Goal: Information Seeking & Learning: Find specific fact

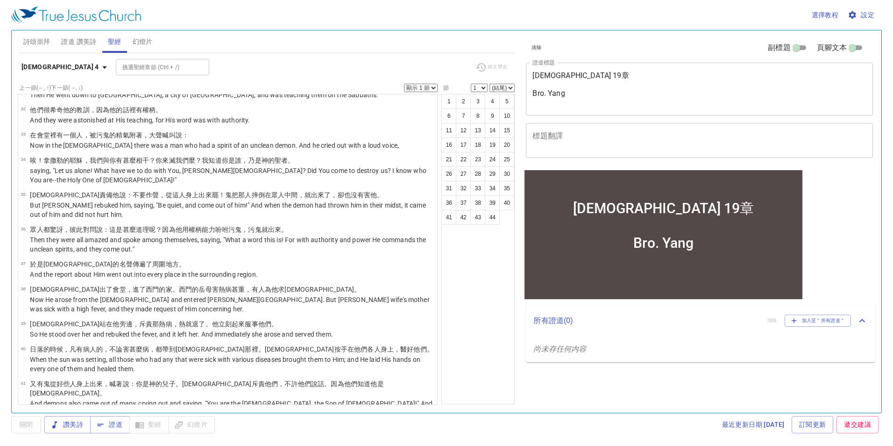
scroll to position [976, 0]
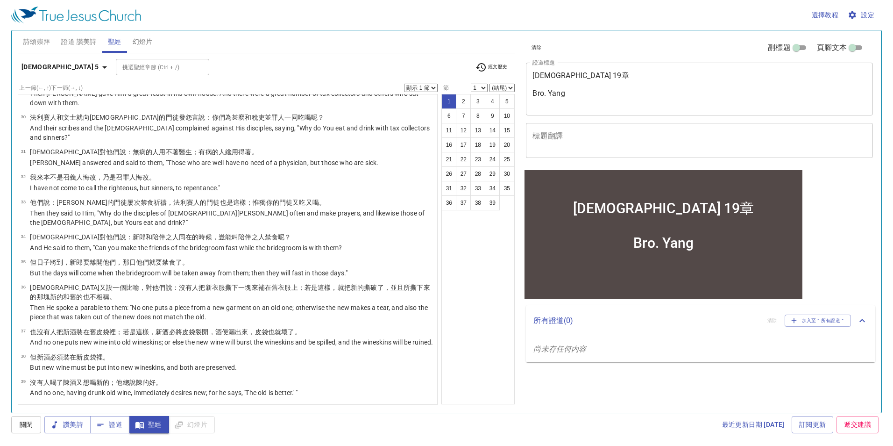
scroll to position [0, 0]
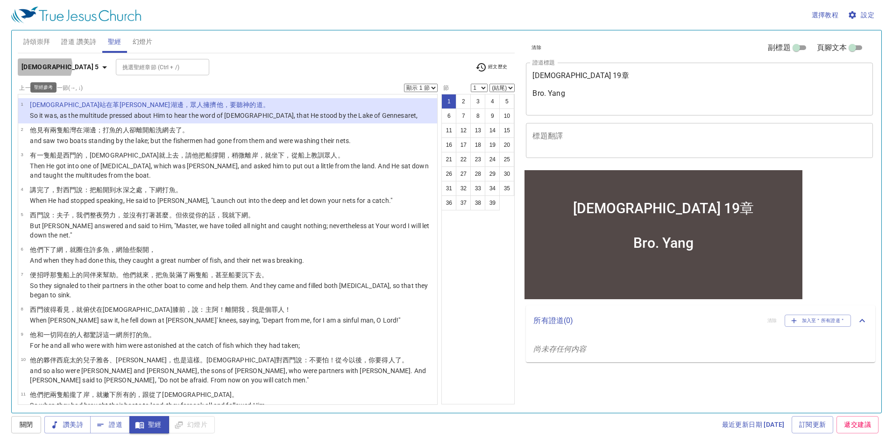
click at [44, 66] on b "路加福音 5" at bounding box center [60, 67] width 78 height 12
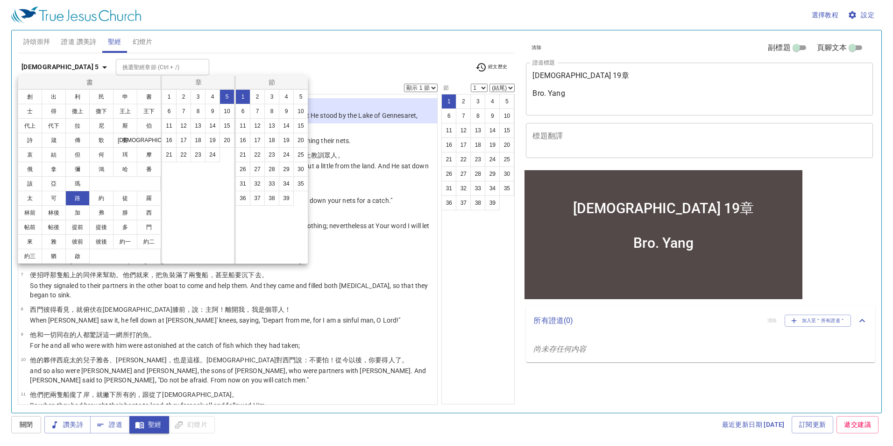
click at [100, 201] on button "約" at bounding box center [101, 198] width 24 height 15
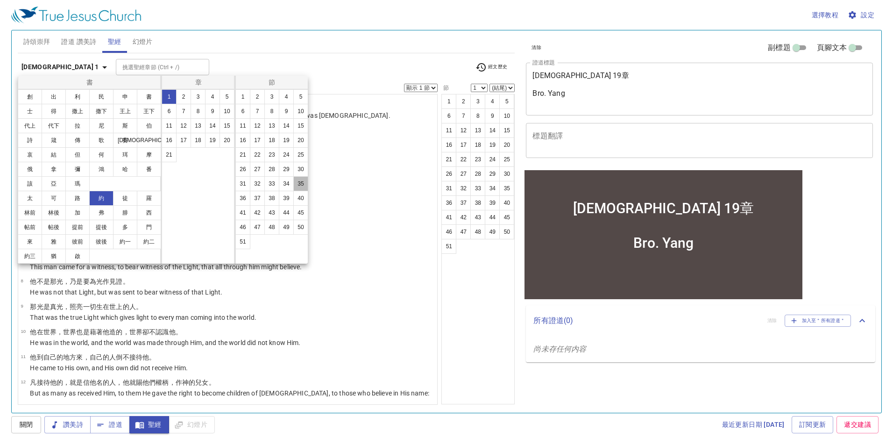
click at [300, 178] on button "35" at bounding box center [300, 183] width 15 height 15
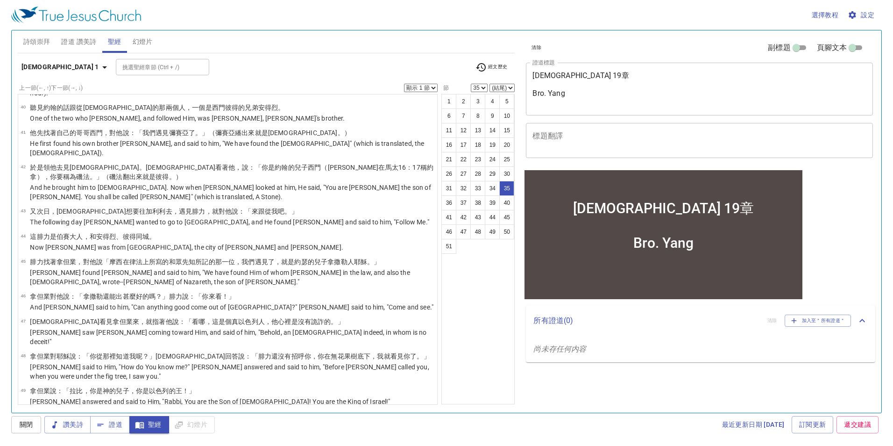
scroll to position [1087, 0]
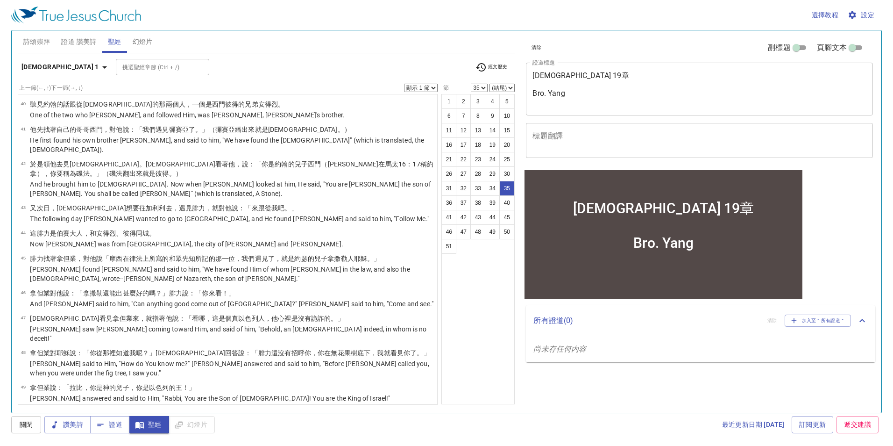
click at [447, 248] on button "51" at bounding box center [449, 246] width 15 height 15
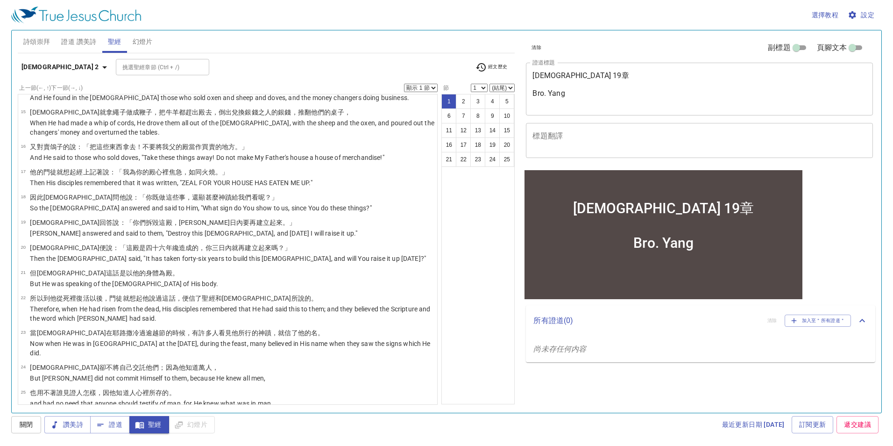
scroll to position [375, 0]
click at [505, 158] on button "25" at bounding box center [506, 159] width 15 height 15
select select "25"
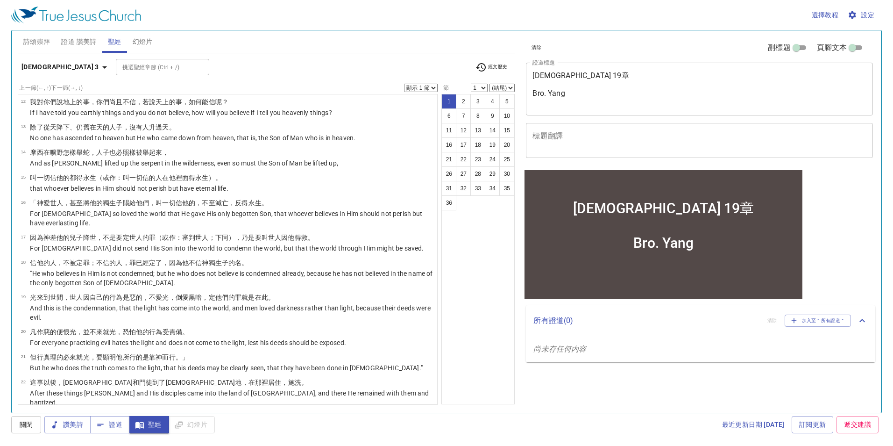
scroll to position [690, 0]
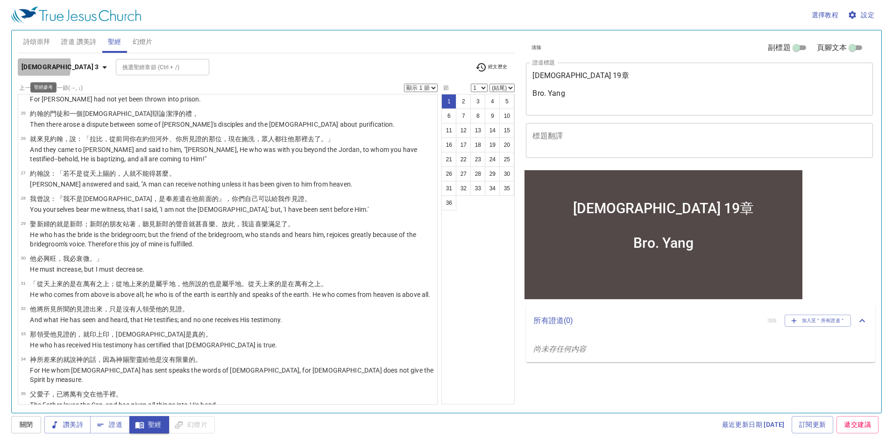
click at [32, 65] on b "約翰福音 3" at bounding box center [60, 67] width 78 height 12
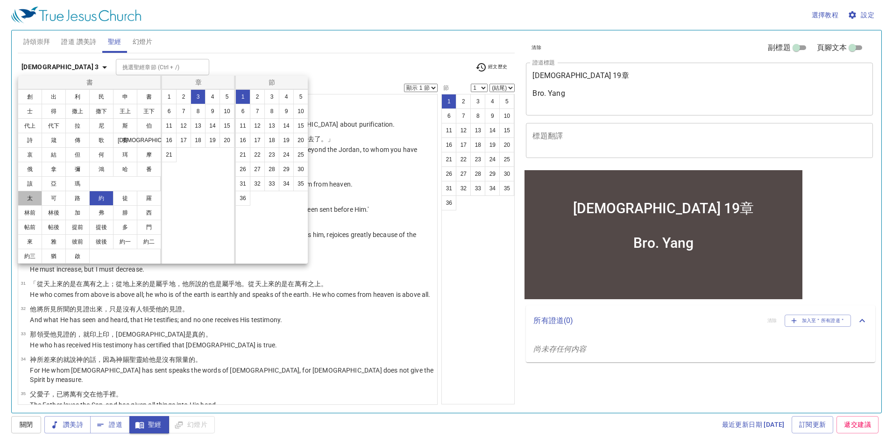
click at [31, 203] on button "太" at bounding box center [30, 198] width 24 height 15
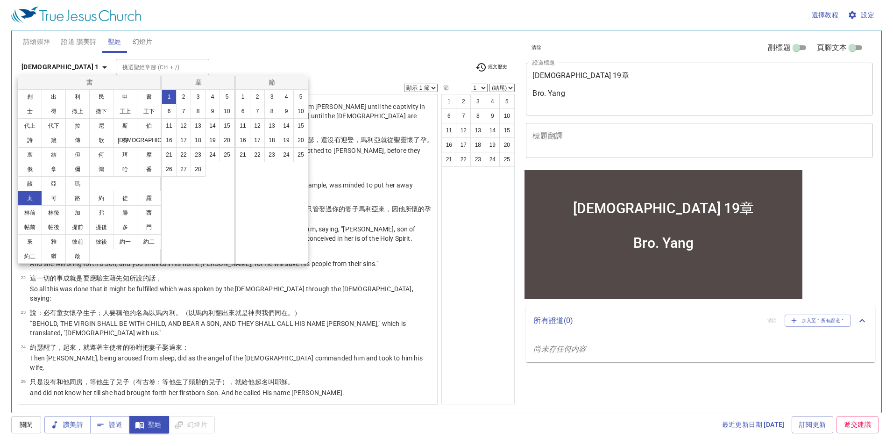
scroll to position [0, 0]
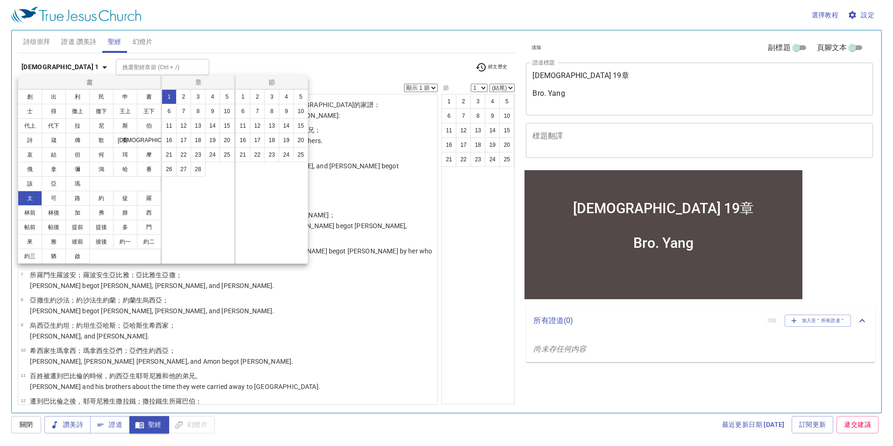
click at [227, 111] on button "10" at bounding box center [227, 111] width 15 height 15
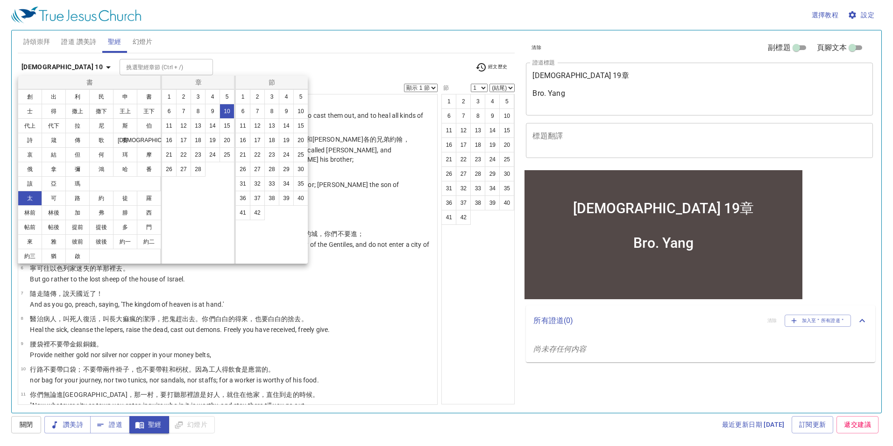
click at [243, 99] on button "1" at bounding box center [242, 96] width 15 height 15
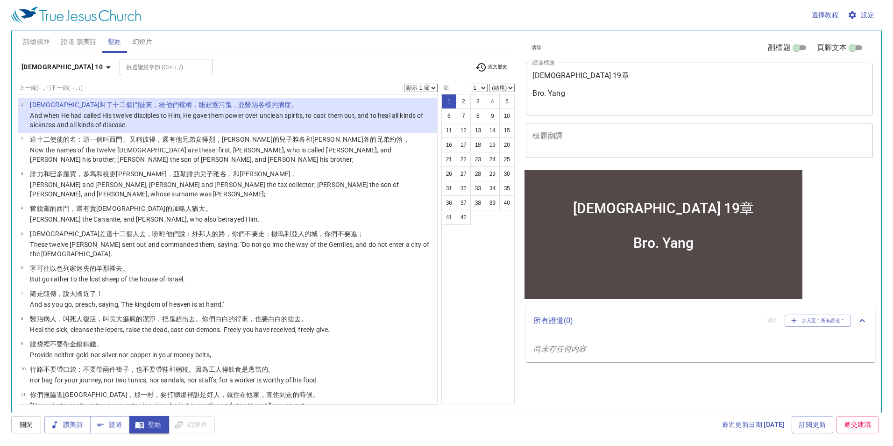
click at [57, 70] on b "馬太福音 10" at bounding box center [61, 67] width 81 height 12
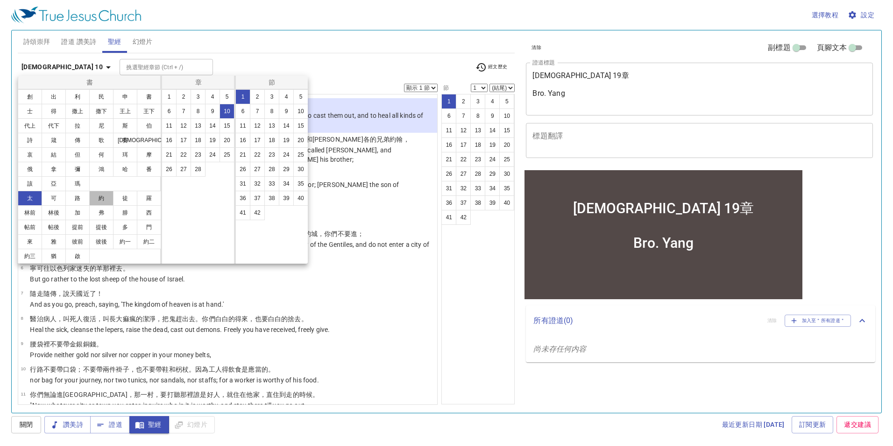
click at [94, 199] on button "約" at bounding box center [101, 198] width 24 height 15
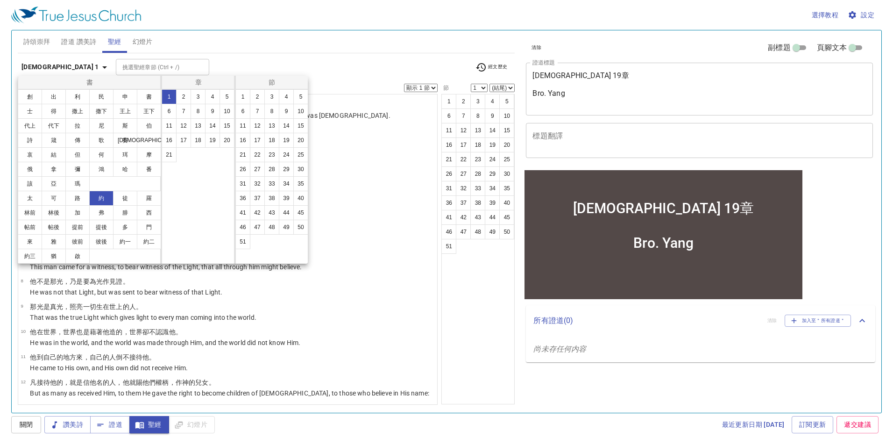
click at [291, 312] on div at bounding box center [446, 223] width 893 height 446
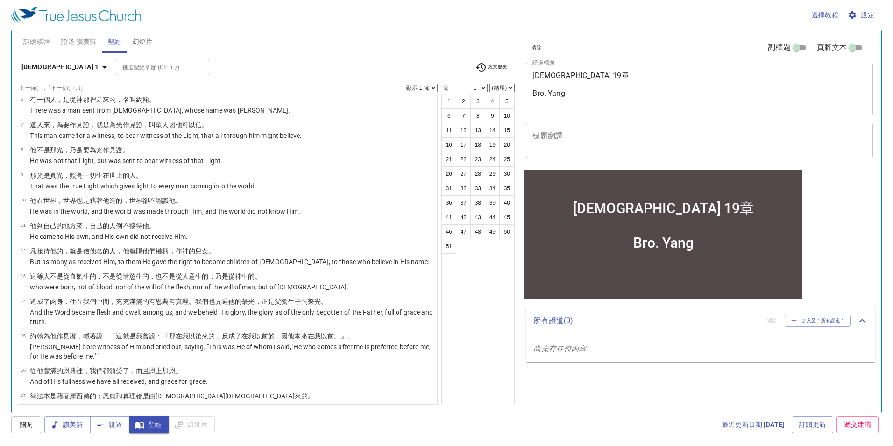
scroll to position [106, 0]
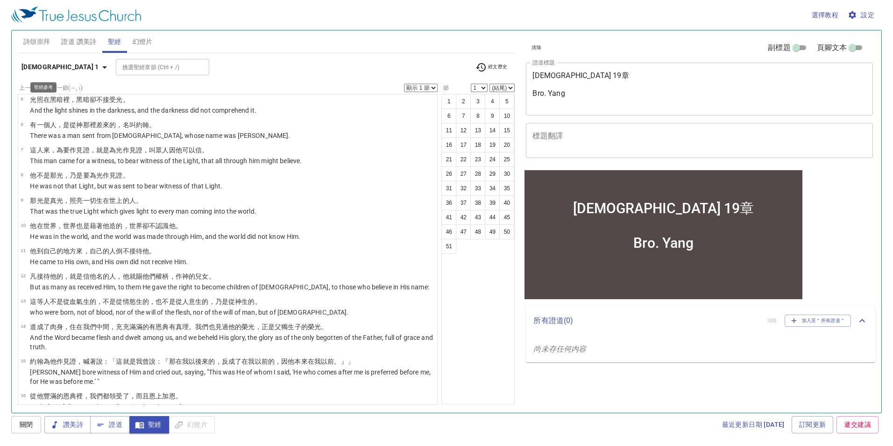
click at [36, 64] on b "約翰福音 1" at bounding box center [60, 67] width 78 height 12
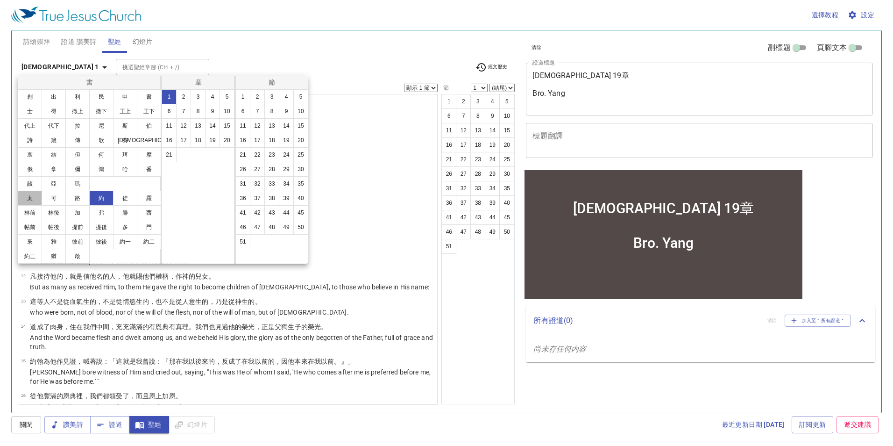
click at [33, 203] on button "太" at bounding box center [30, 198] width 24 height 15
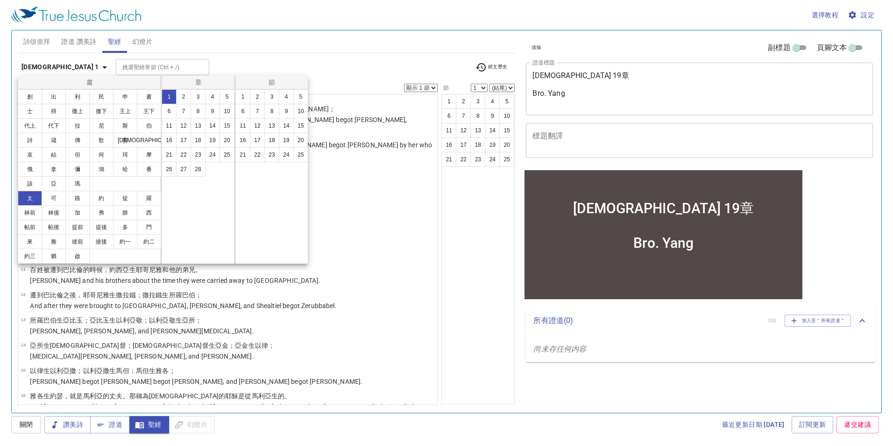
scroll to position [0, 0]
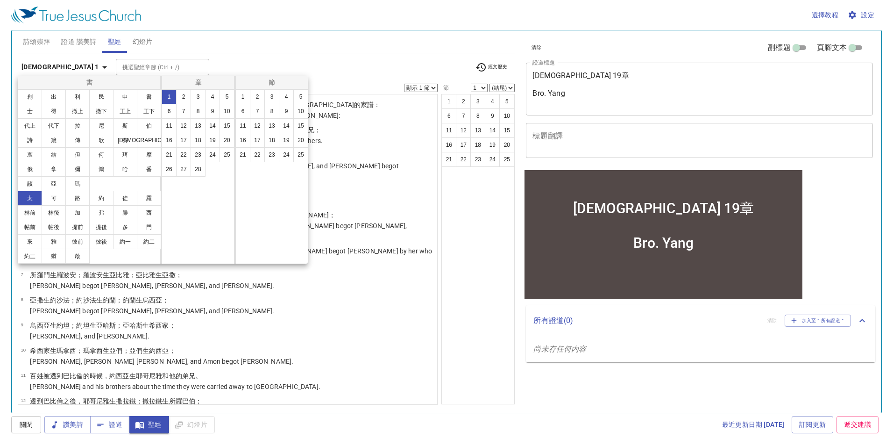
click at [224, 112] on button "10" at bounding box center [227, 111] width 15 height 15
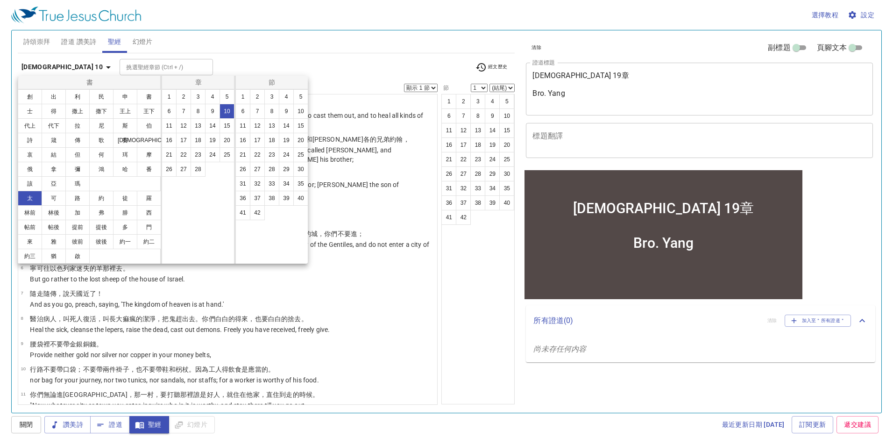
click at [274, 102] on button "3" at bounding box center [271, 96] width 15 height 15
select select "3"
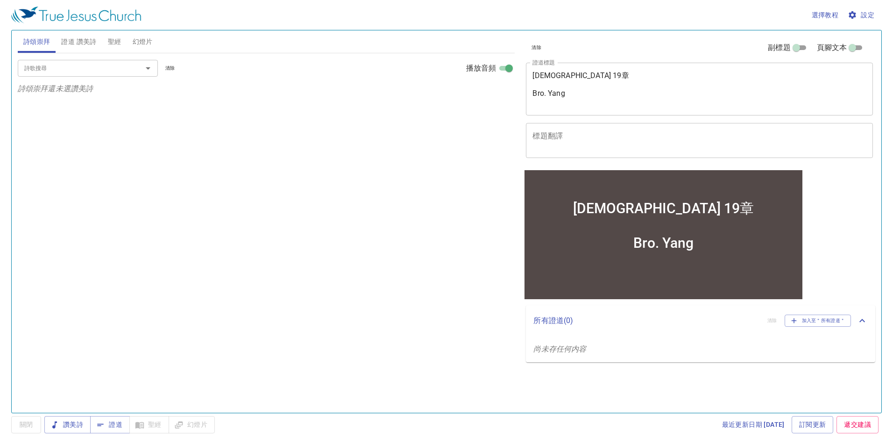
click at [110, 42] on span "聖經" at bounding box center [115, 42] width 14 height 12
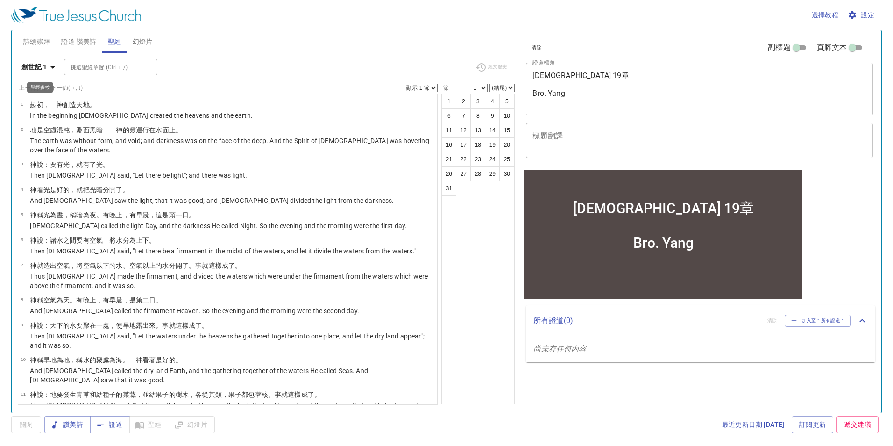
click at [49, 70] on icon "button" at bounding box center [52, 67] width 11 height 11
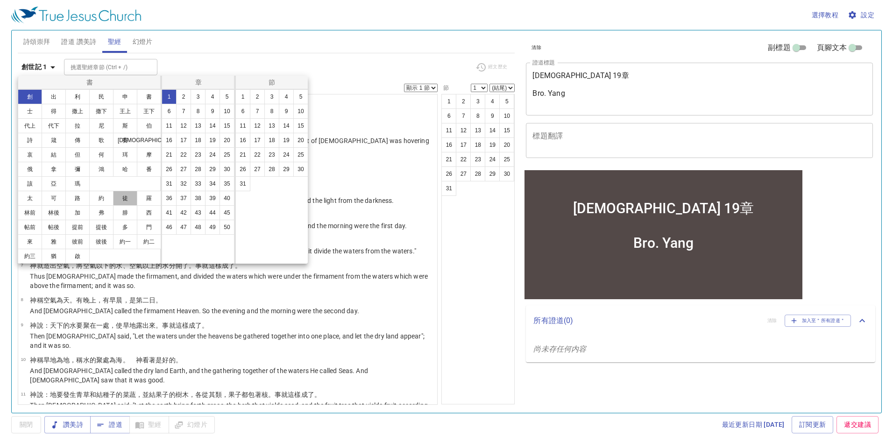
click at [119, 198] on button "徒" at bounding box center [125, 198] width 24 height 15
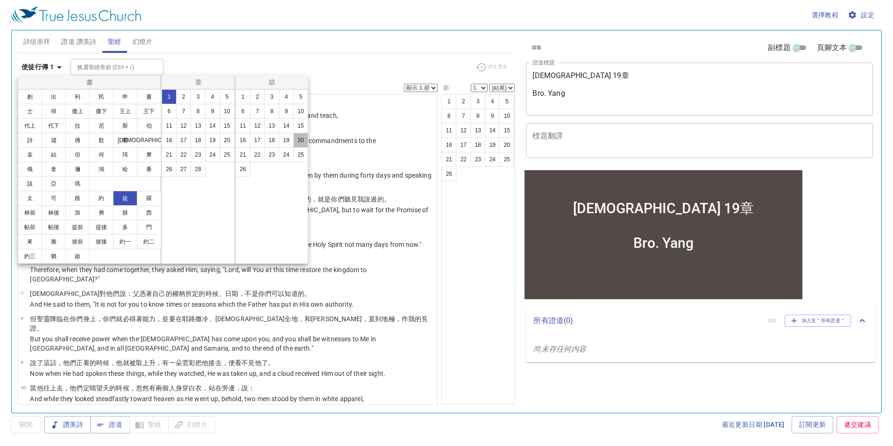
click at [294, 138] on button "20" at bounding box center [300, 140] width 15 height 15
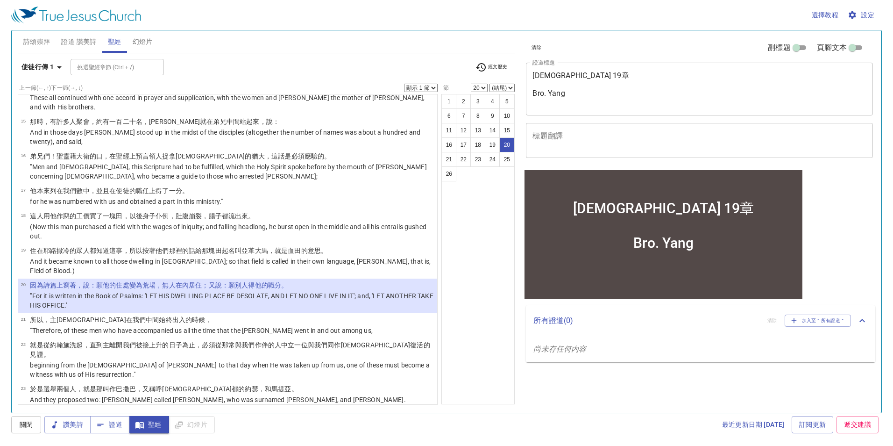
scroll to position [494, 0]
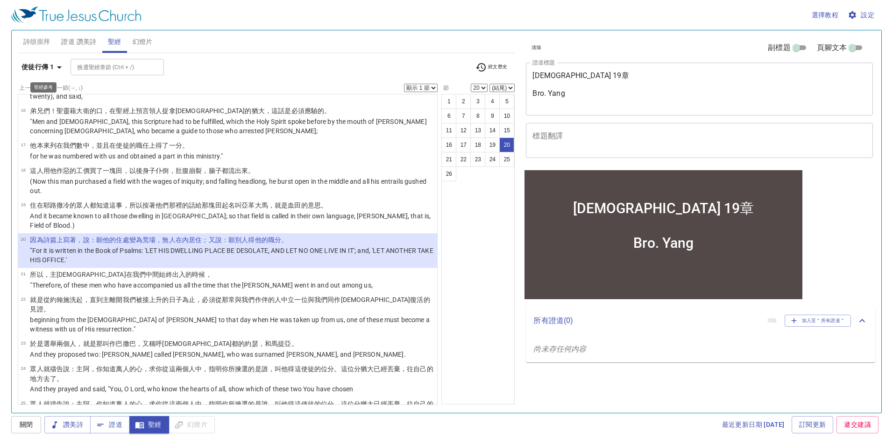
click at [44, 66] on b "使徒行傳 1" at bounding box center [37, 67] width 32 height 12
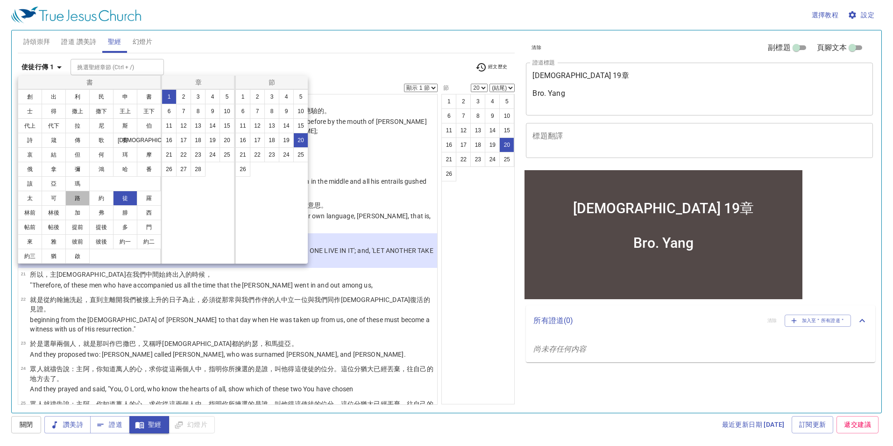
click at [76, 195] on button "路" at bounding box center [77, 198] width 24 height 15
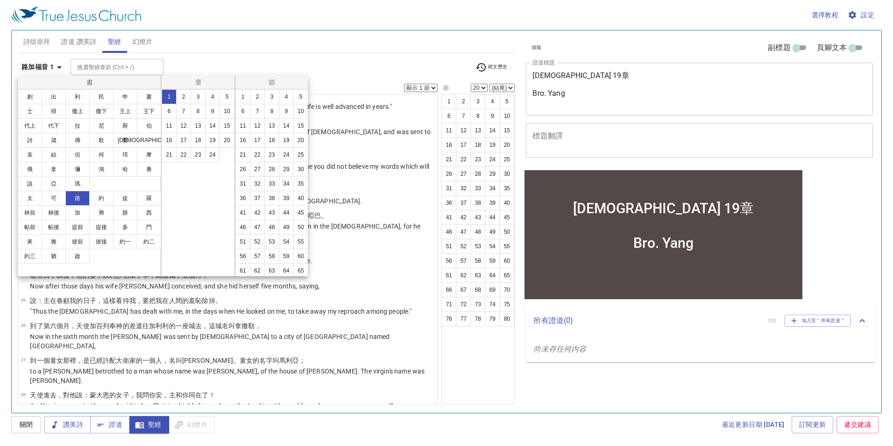
scroll to position [0, 0]
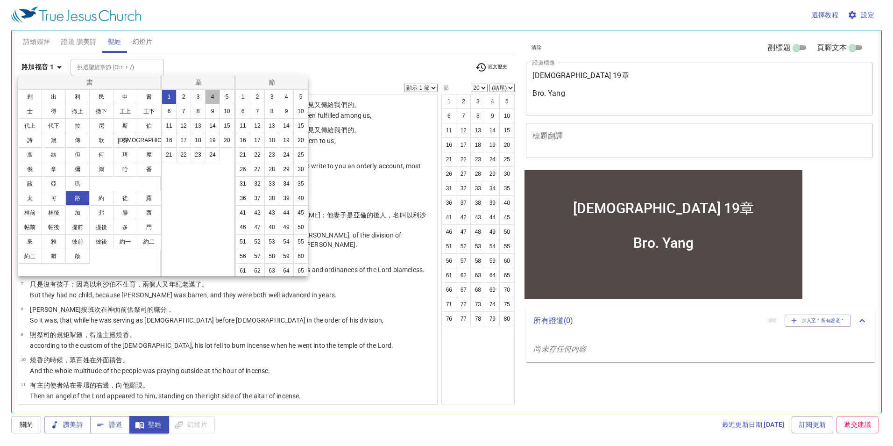
click at [210, 99] on button "4" at bounding box center [212, 96] width 15 height 15
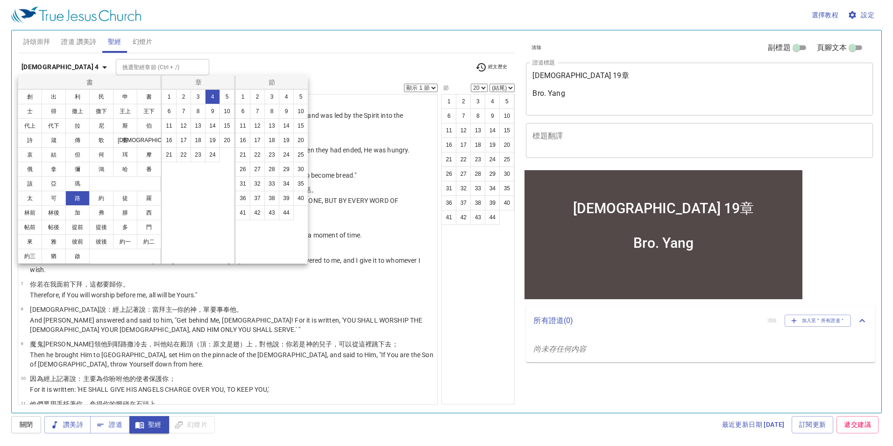
click at [235, 99] on div "1 2 3 4 5 6 7 8 9 10 11 12 13 14 15 16 17 18 19 20 21 22 23 24 25 26 27 28 29 3…" at bounding box center [271, 176] width 73 height 174
click at [241, 96] on button "1" at bounding box center [242, 96] width 15 height 15
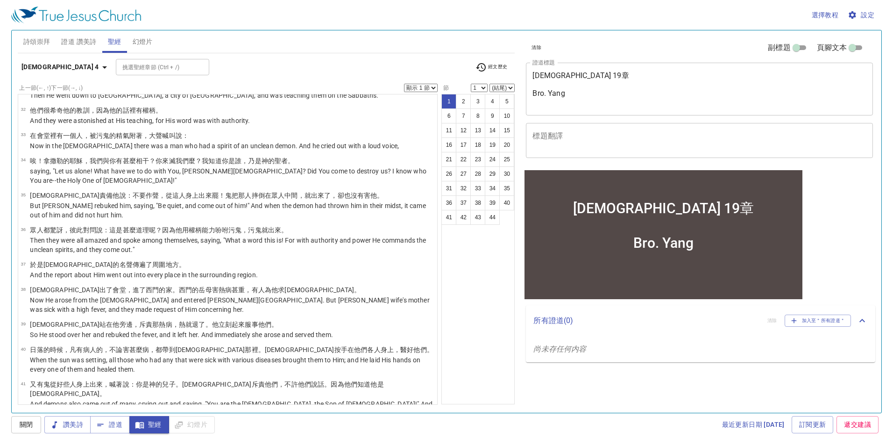
scroll to position [976, 0]
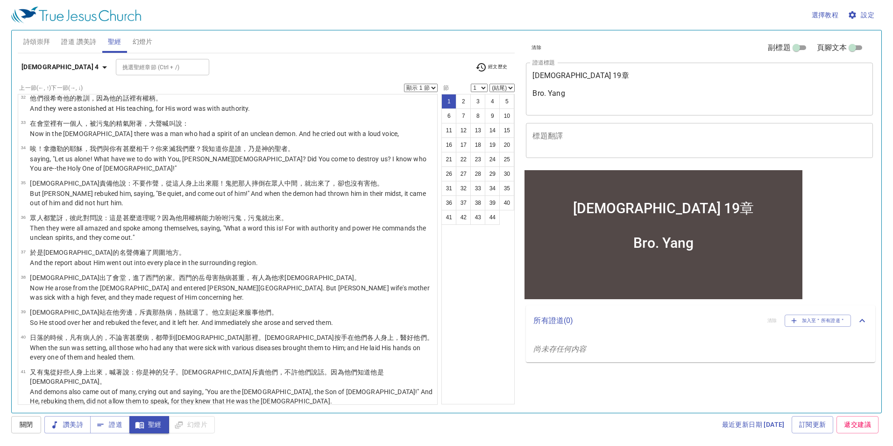
click at [490, 214] on button "44" at bounding box center [492, 217] width 15 height 15
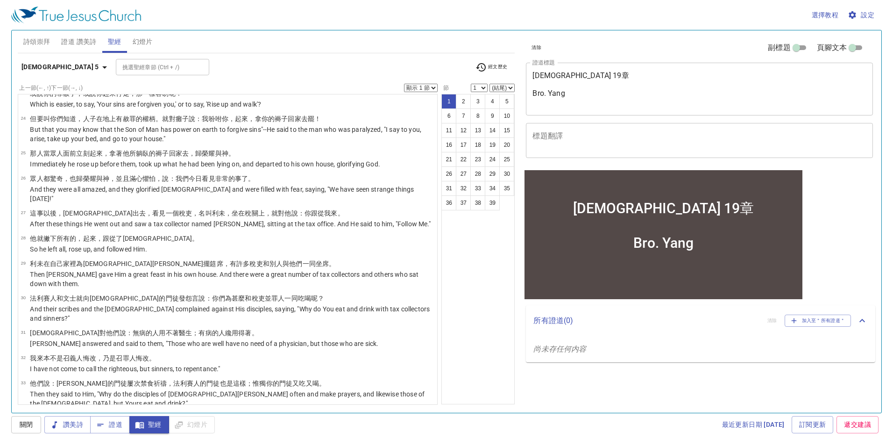
scroll to position [850, 0]
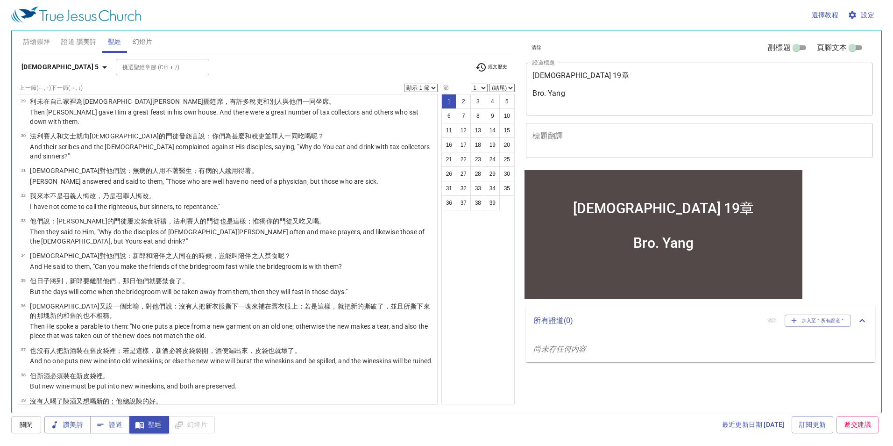
click at [489, 201] on button "39" at bounding box center [492, 202] width 15 height 15
select select "39"
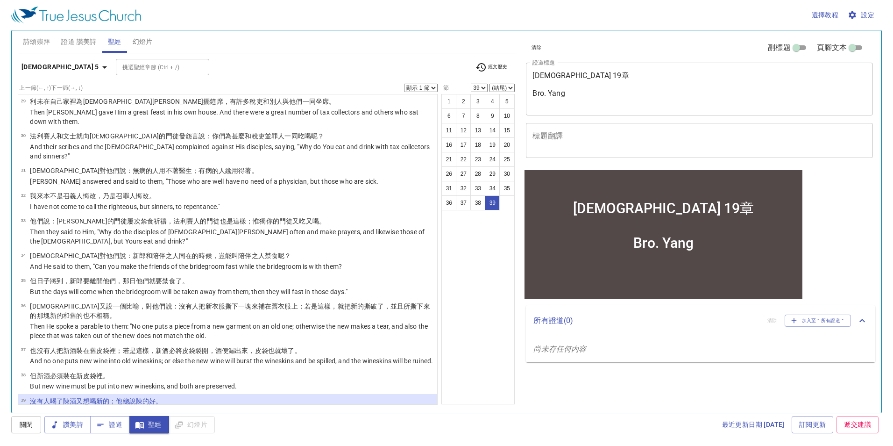
select select "1"
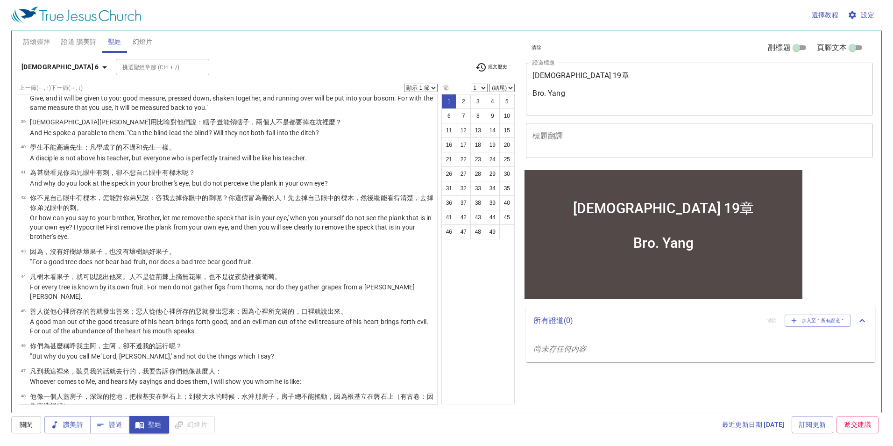
scroll to position [1130, 0]
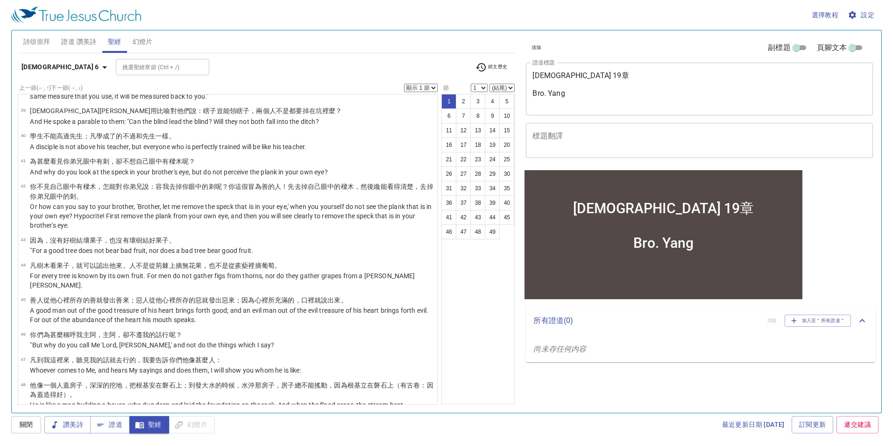
click at [474, 279] on div "1 2 3 4 5 6 7 8 9 10 11 12 13 14 15 16 17 18 19 20 21 22 23 24 25 26 27 28 29 3…" at bounding box center [478, 249] width 73 height 310
